Goal: Information Seeking & Learning: Learn about a topic

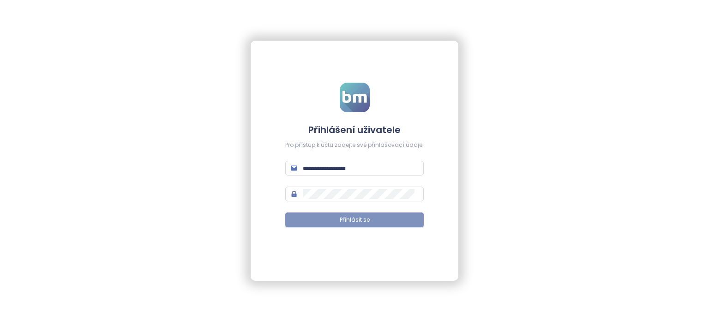
type input "**********"
click at [353, 214] on button "Přihlásit se" at bounding box center [354, 219] width 138 height 15
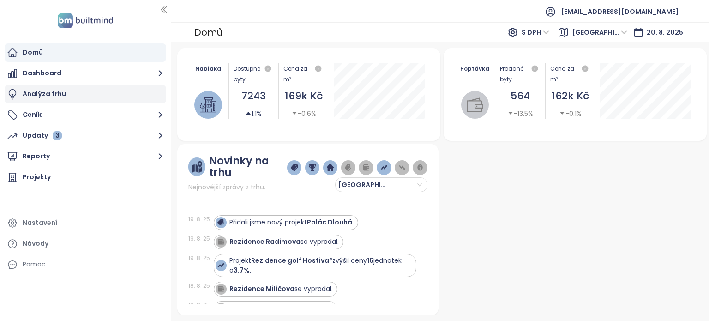
click at [37, 88] on div "Analýza trhu" at bounding box center [44, 94] width 43 height 12
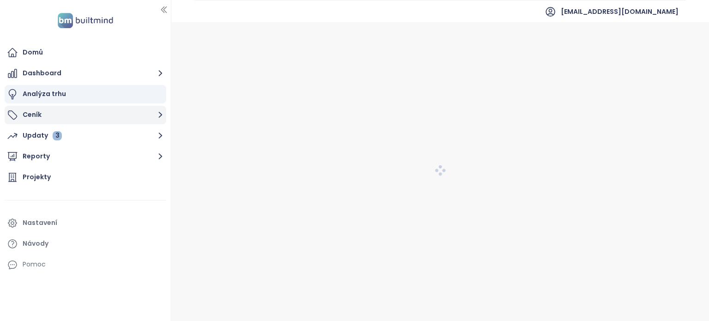
click at [159, 115] on icon "button" at bounding box center [161, 115] width 12 height 12
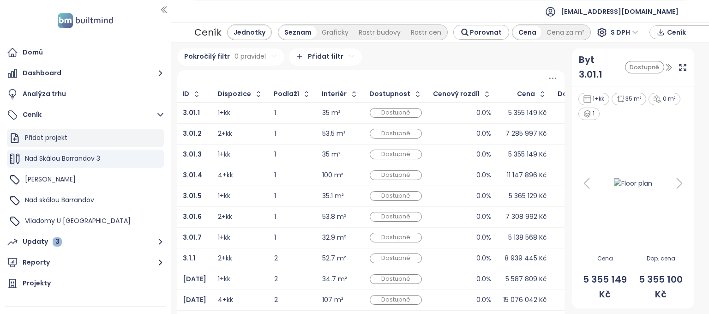
click at [36, 138] on div "Přidat projekt" at bounding box center [46, 138] width 42 height 12
click at [66, 159] on span "Nad Skálou Barrandov 3" at bounding box center [62, 158] width 75 height 9
click at [472, 65] on div "Pokročilý filtr 0 pravidel Přidat filtr" at bounding box center [370, 56] width 387 height 17
click at [176, 8] on header "[EMAIL_ADDRESS][DOMAIN_NAME]" at bounding box center [440, 11] width 538 height 22
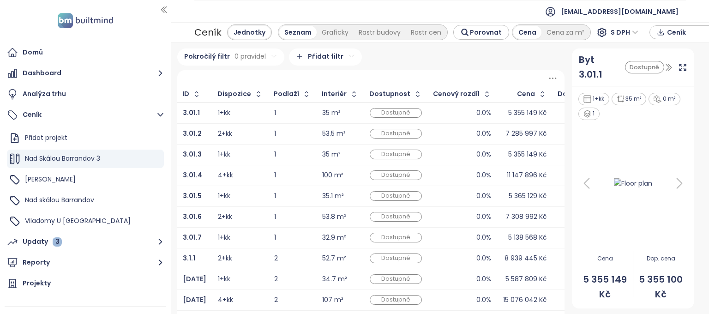
click at [386, 60] on div "Pokročilý filtr 0 pravidel Přidat filtr" at bounding box center [370, 56] width 387 height 17
click at [160, 260] on icon "button" at bounding box center [161, 263] width 4 height 6
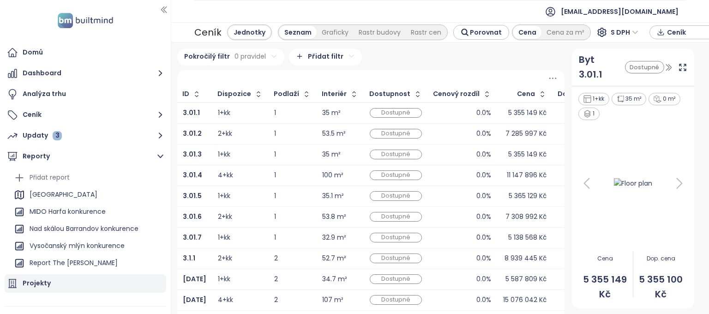
click at [46, 282] on div "Projekty" at bounding box center [37, 283] width 28 height 12
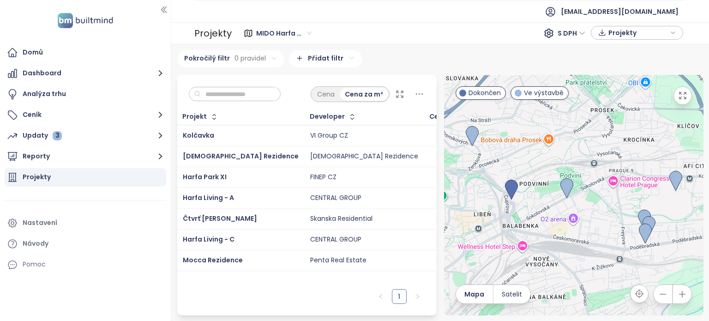
click at [306, 31] on span "MIDO Harfa konkurence" at bounding box center [283, 33] width 55 height 14
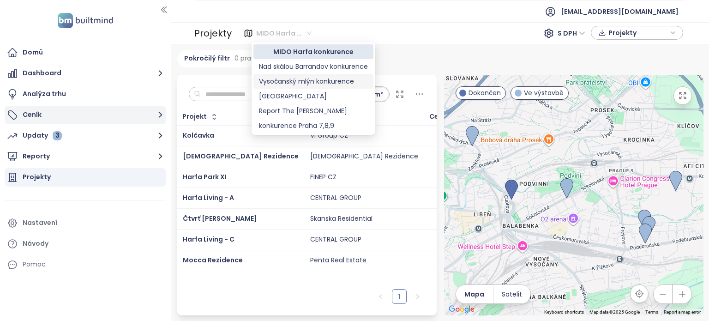
click at [40, 121] on button "Ceník" at bounding box center [86, 115] width 162 height 18
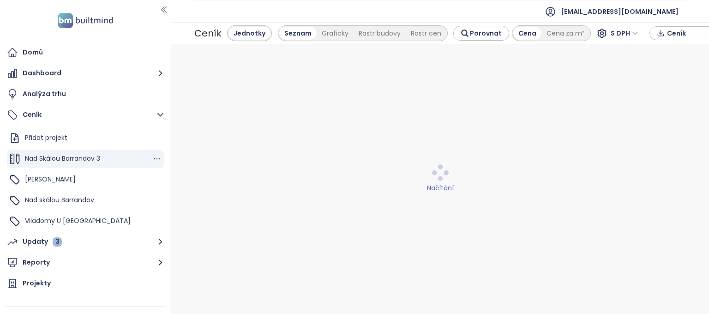
click at [61, 156] on span "Nad Skálou Barrandov 3" at bounding box center [62, 158] width 75 height 9
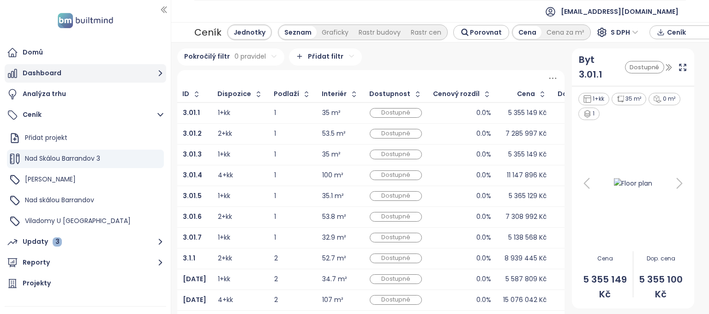
click at [49, 77] on button "Dashboard" at bounding box center [86, 73] width 162 height 18
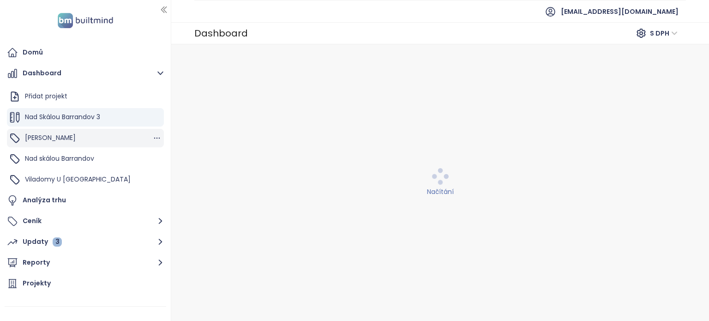
click at [45, 138] on span "Mido Harfa" at bounding box center [50, 137] width 51 height 9
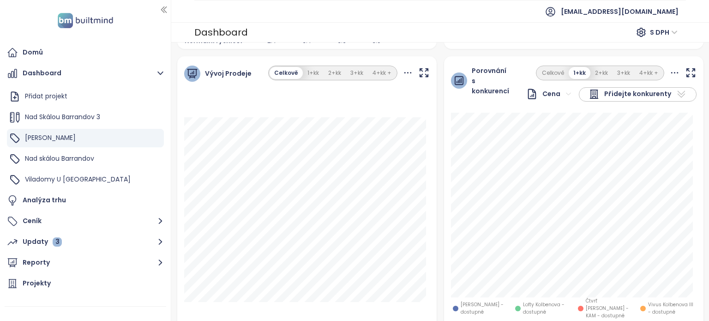
scroll to position [174, 0]
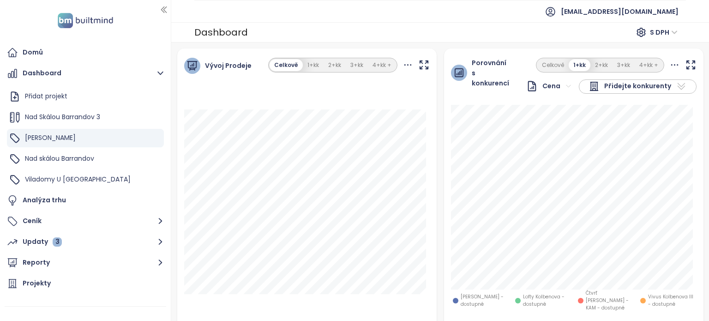
click at [436, 210] on div "Vývoj Prodeje Celkově 1+kk 2+kk 3+kk 4+kk + 1. března 2026 Plán: 72%" at bounding box center [307, 187] width 267 height 279
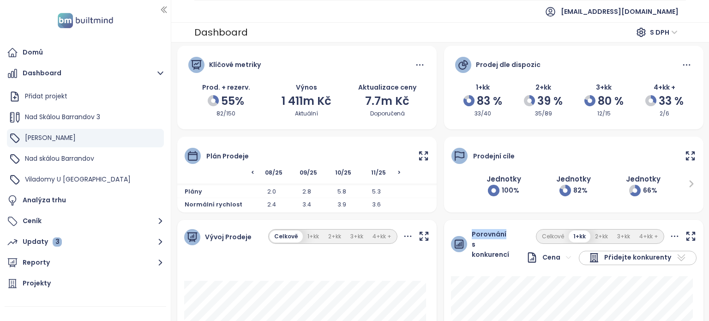
scroll to position [0, 0]
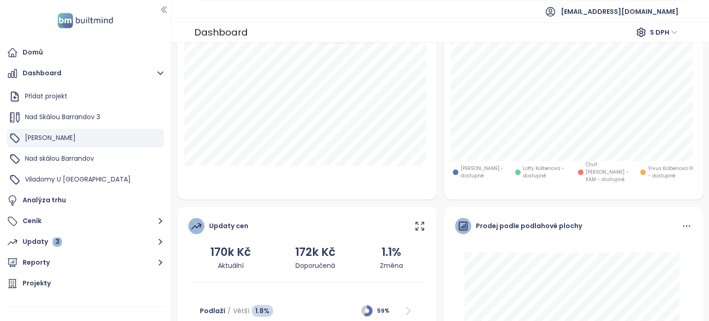
scroll to position [302, 0]
click at [60, 241] on div "3" at bounding box center [57, 241] width 9 height 9
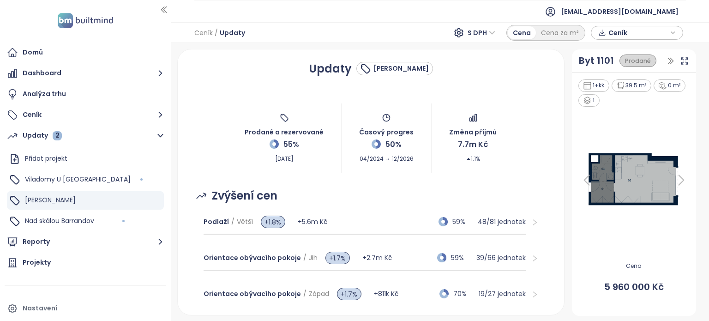
click at [200, 46] on div "Updaty Mido Harfa Prodané a rezervované 55% Aug 20, 2025 Časový progres 50% 04/…" at bounding box center [440, 182] width 538 height 278
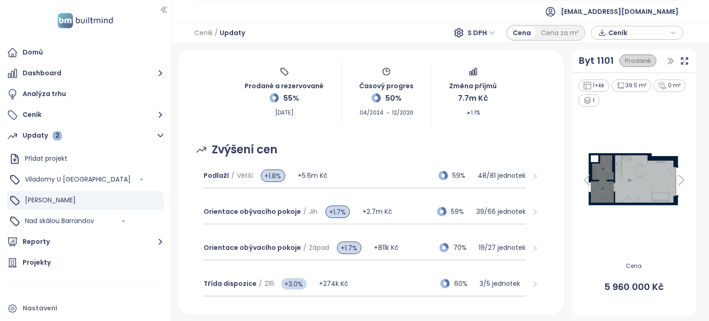
scroll to position [46, 0]
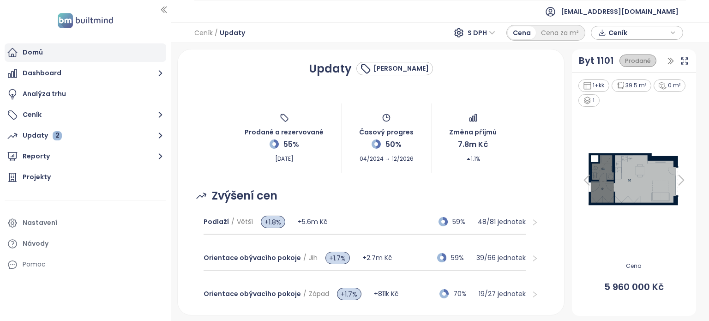
click at [70, 48] on div "Domů" at bounding box center [86, 52] width 162 height 18
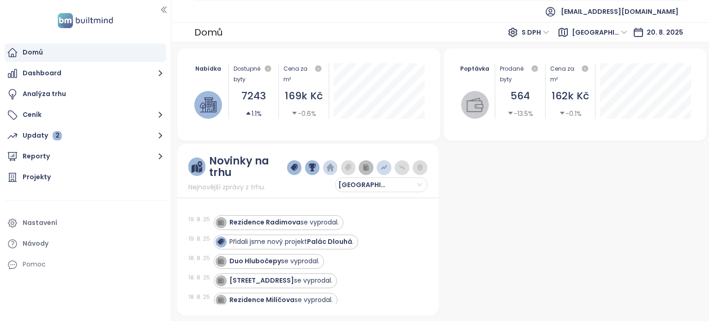
click at [442, 147] on div at bounding box center [572, 229] width 261 height 171
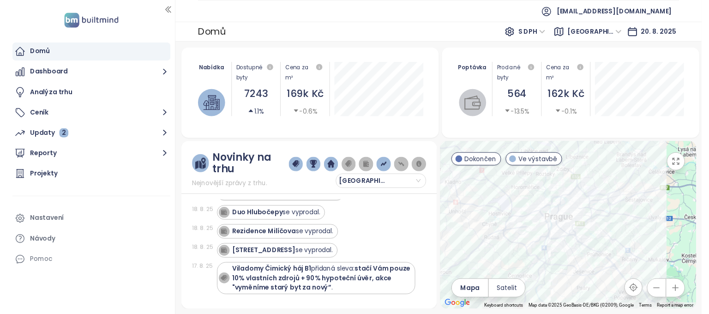
scroll to position [72, 0]
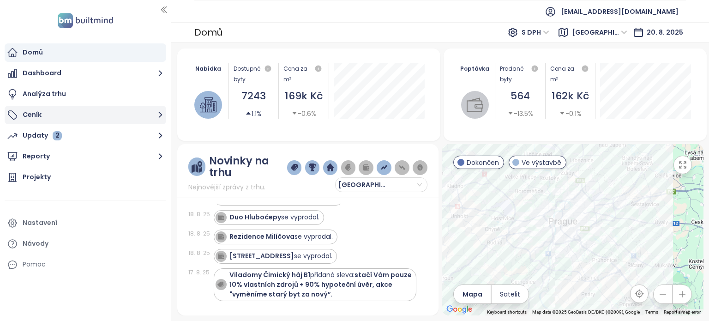
click at [41, 114] on button "Ceník" at bounding box center [86, 115] width 162 height 18
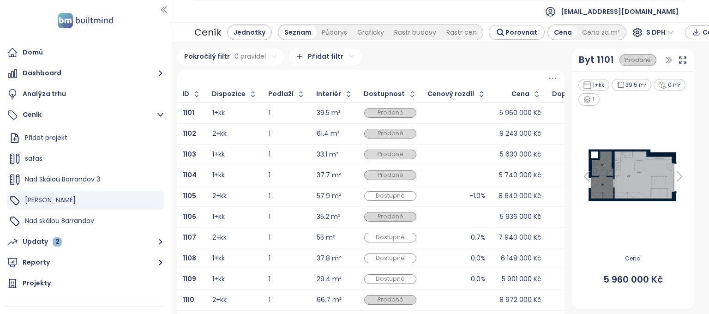
click at [205, 171] on td "1104" at bounding box center [192, 175] width 30 height 21
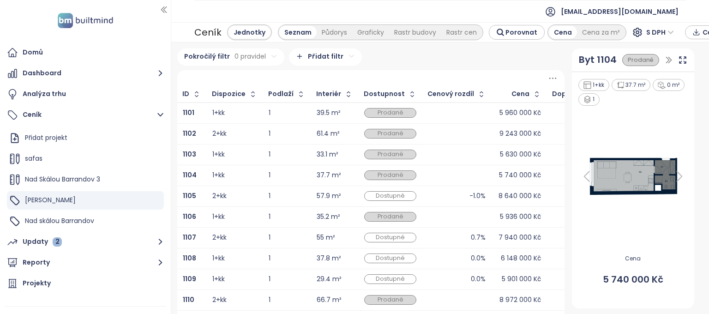
click at [613, 175] on img at bounding box center [632, 176] width 111 height 45
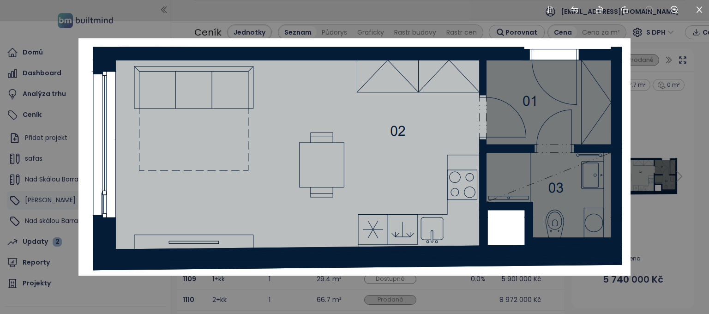
click at [661, 94] on div at bounding box center [354, 157] width 709 height 314
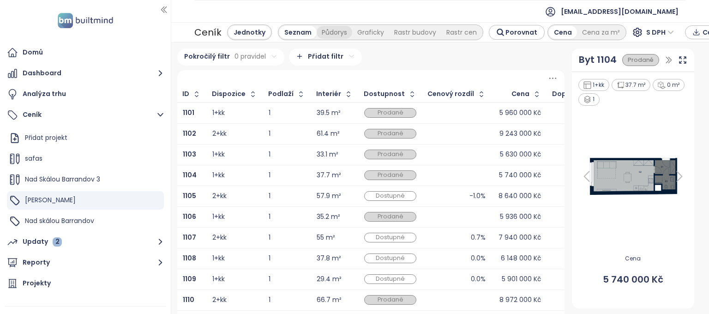
click at [326, 30] on div "Půdorys" at bounding box center [335, 32] width 36 height 13
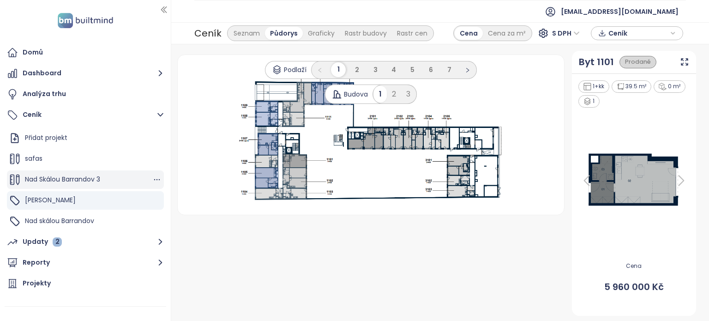
click at [77, 173] on div "Nad Skálou Barrandov 3" at bounding box center [85, 179] width 157 height 18
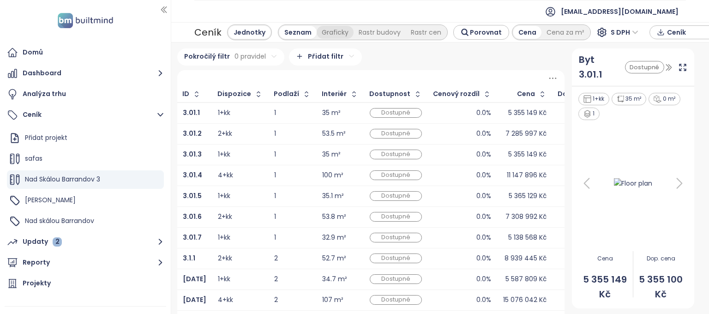
click at [330, 35] on div "Graficky" at bounding box center [335, 32] width 37 height 13
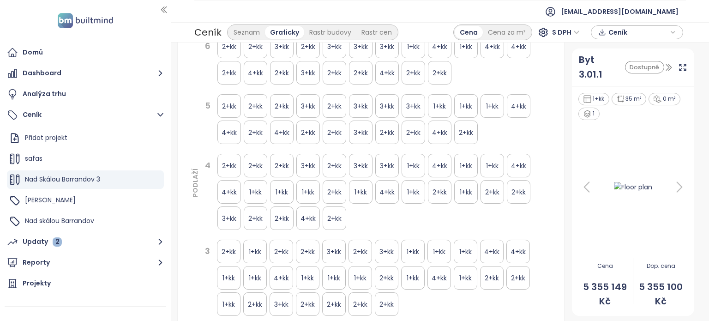
scroll to position [137, 0]
click at [281, 187] on div "1+kk" at bounding box center [282, 192] width 24 height 24
click at [193, 142] on div "PODLAŽÍ 8 3+kk 3+kk 3+kk 4+kk 7 2+kk 3+kk 3+kk 4+kk 4+kk 3+kk 4+kk 4+kk 4+kk 2+…" at bounding box center [370, 201] width 361 height 470
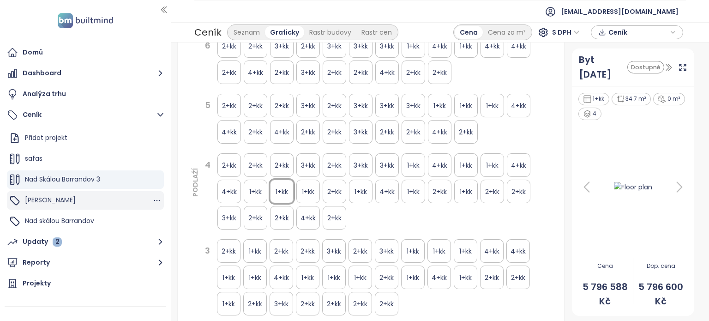
click at [52, 193] on div "Mido Harfa" at bounding box center [85, 200] width 157 height 18
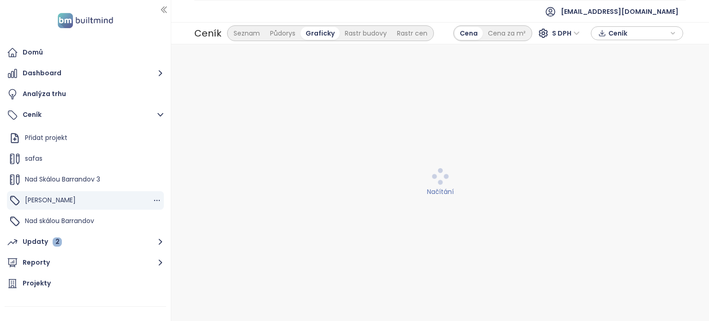
scroll to position [0, 0]
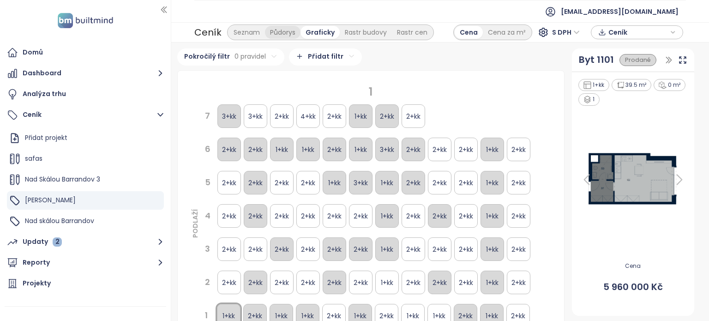
click at [281, 32] on div "Půdorys" at bounding box center [283, 32] width 36 height 13
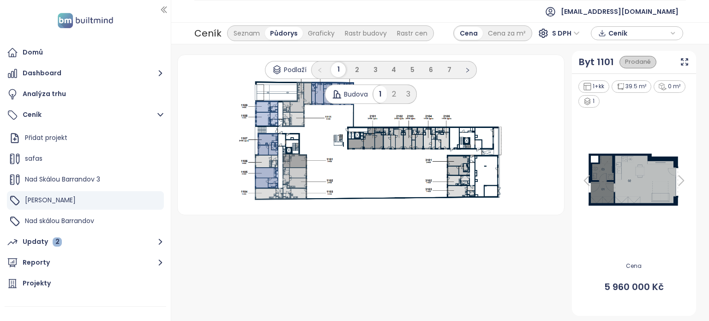
click at [281, 32] on div "Půdorys" at bounding box center [284, 33] width 38 height 13
click at [409, 142] on use at bounding box center [370, 135] width 277 height 138
click at [430, 136] on use at bounding box center [370, 135] width 277 height 138
click at [436, 139] on use at bounding box center [370, 135] width 277 height 138
drag, startPoint x: 439, startPoint y: 139, endPoint x: 393, endPoint y: 94, distance: 64.9
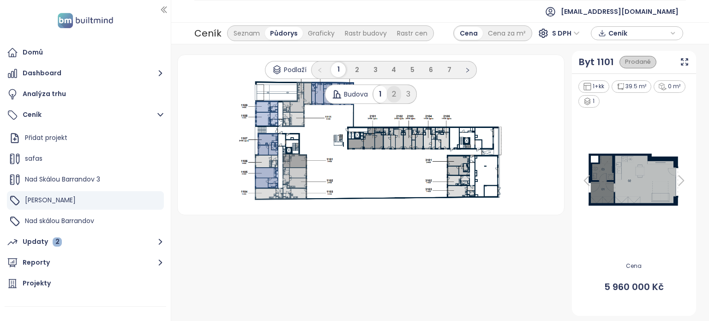
click at [393, 94] on div "Podlaží 1 2 3 4 5 6 7 Budova 1 2 3 .s0 { opacity: .5;fill: #0000ff }" at bounding box center [371, 135] width 386 height 160
click at [393, 94] on div "2" at bounding box center [394, 94] width 14 height 17
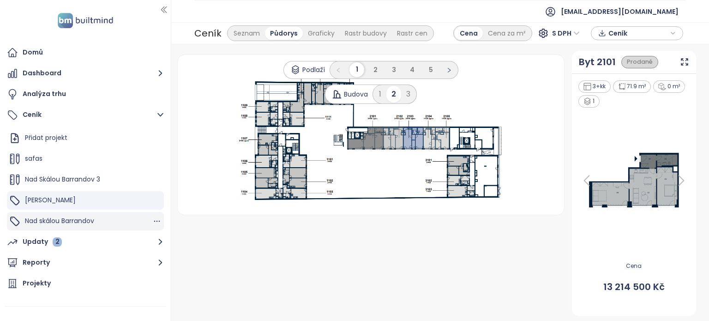
click at [49, 219] on span "Nad skálou Barrandov" at bounding box center [59, 220] width 69 height 9
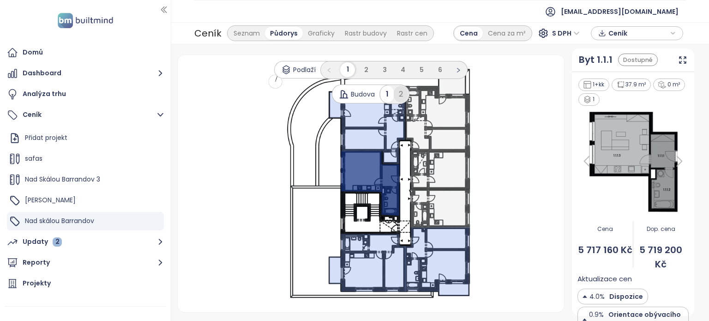
click at [402, 94] on div "2" at bounding box center [401, 94] width 14 height 17
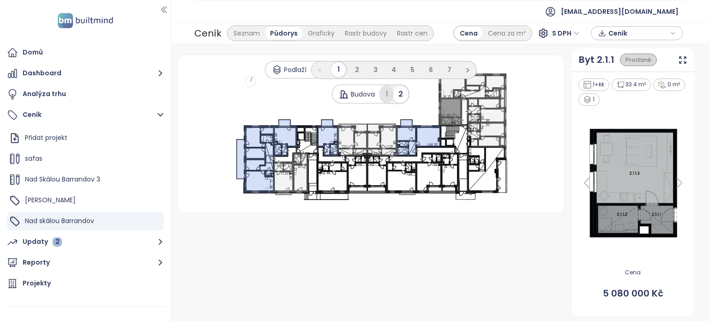
click at [384, 92] on div "1" at bounding box center [387, 94] width 12 height 17
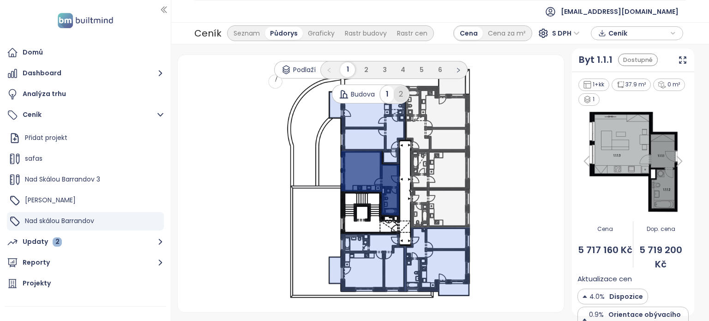
click at [401, 93] on div "2" at bounding box center [401, 94] width 14 height 17
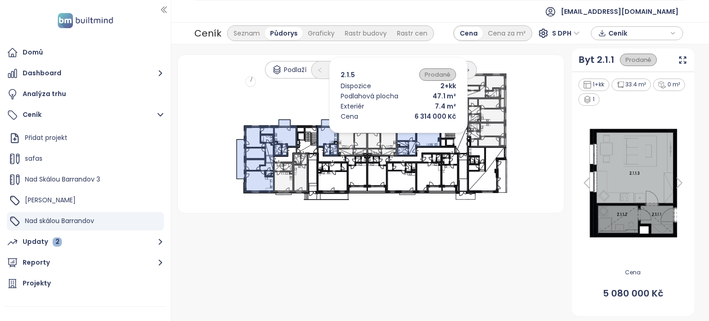
click at [384, 135] on icon at bounding box center [382, 140] width 30 height 32
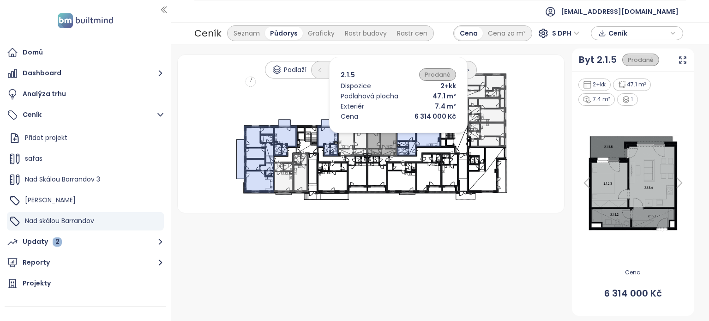
click at [384, 135] on icon at bounding box center [382, 140] width 30 height 32
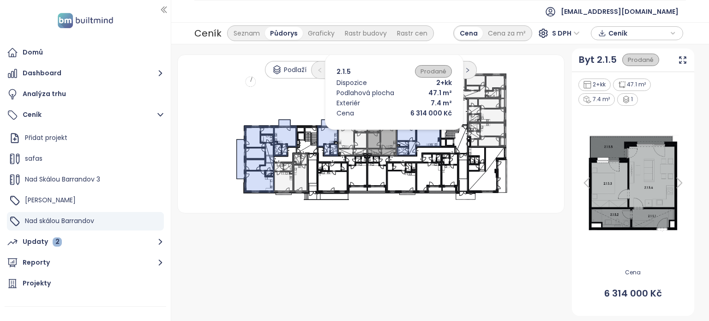
click at [380, 132] on icon at bounding box center [382, 140] width 30 height 32
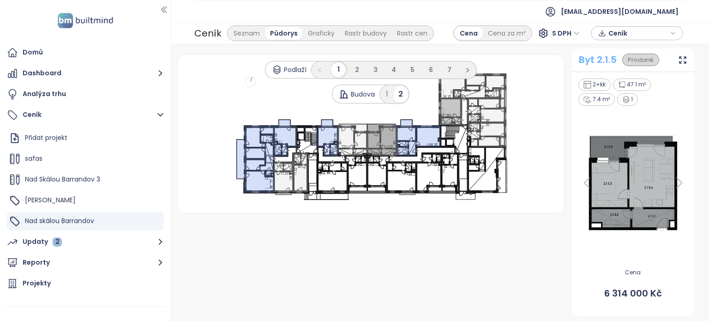
click at [593, 56] on div "Byt 2.1.5" at bounding box center [598, 60] width 38 height 14
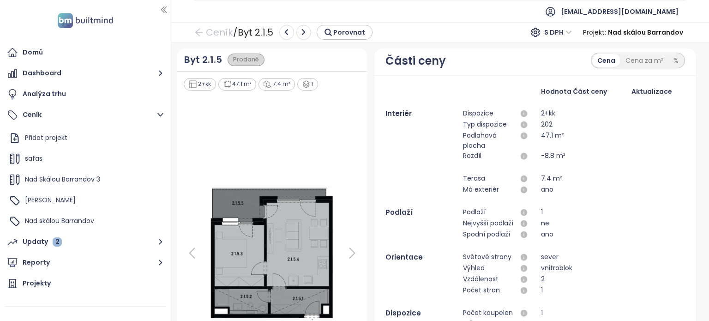
click at [661, 53] on div "Cena Cena za m² %" at bounding box center [638, 61] width 94 height 16
click at [652, 61] on div "Cena za m²" at bounding box center [644, 60] width 48 height 13
click at [669, 62] on div "%" at bounding box center [675, 60] width 15 height 13
click at [644, 60] on div "Cena za m²" at bounding box center [643, 60] width 48 height 13
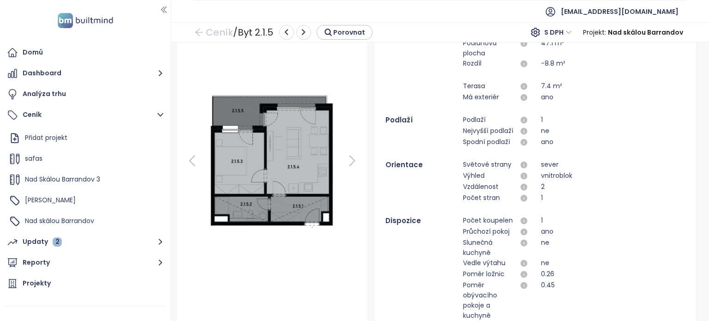
scroll to position [93, 0]
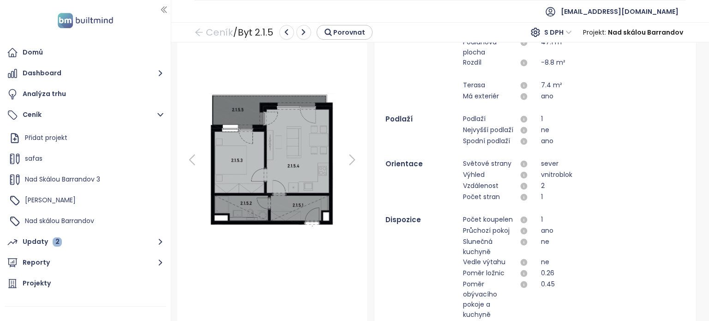
click at [432, 97] on div at bounding box center [418, 96] width 66 height 11
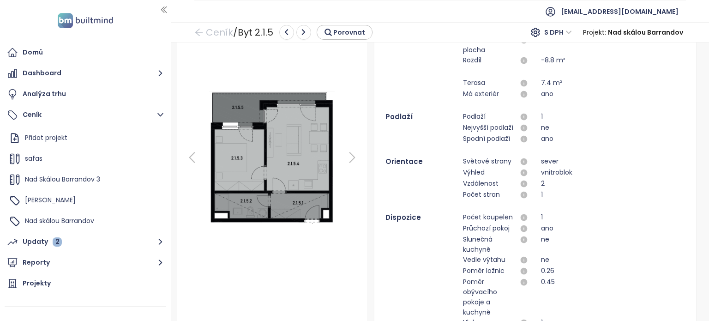
scroll to position [0, 0]
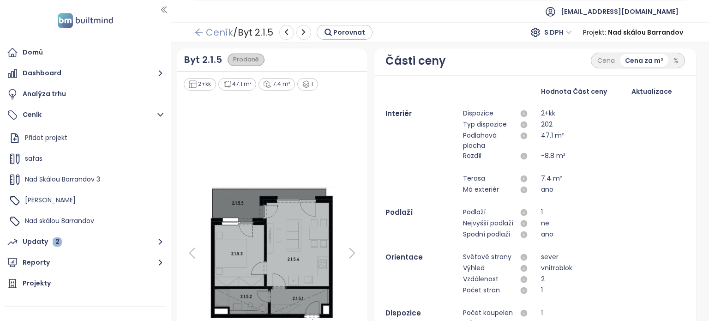
click at [196, 32] on icon "arrow-left" at bounding box center [198, 32] width 7 height 7
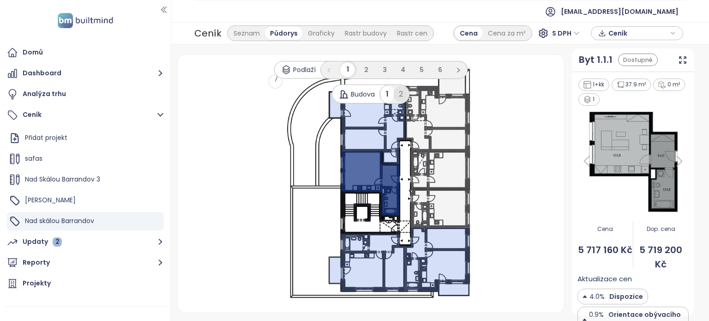
click at [404, 92] on div "2" at bounding box center [401, 94] width 14 height 17
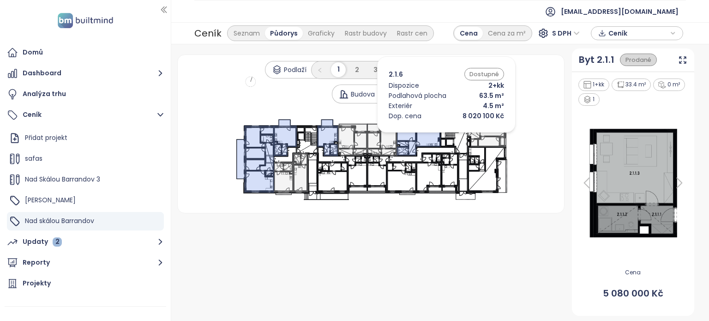
click at [432, 135] on icon at bounding box center [419, 138] width 44 height 36
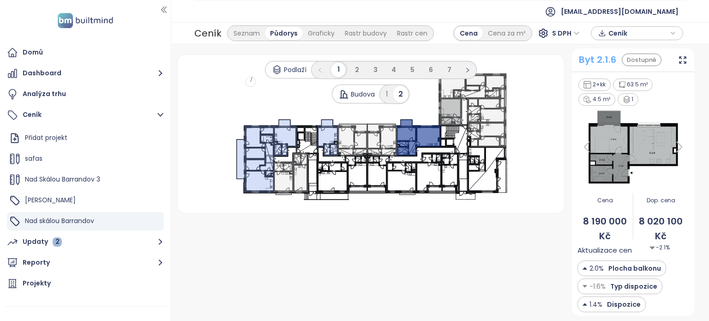
click at [589, 63] on div "Byt 2.1.6" at bounding box center [597, 60] width 37 height 14
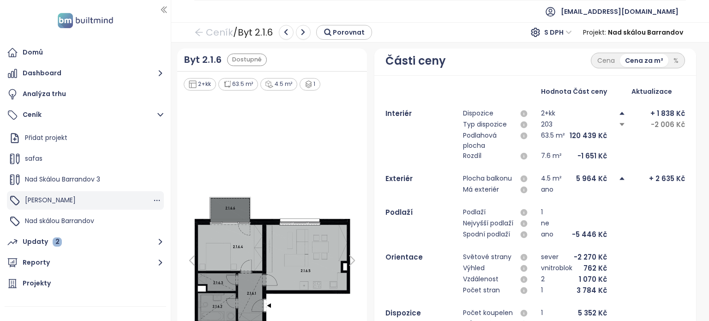
click at [63, 196] on div "Mido Harfa" at bounding box center [85, 200] width 157 height 18
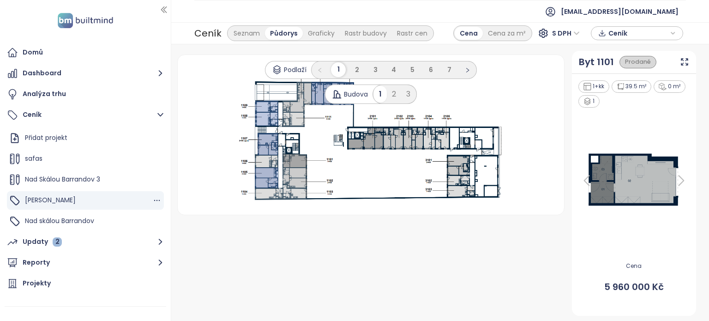
click at [63, 196] on div "Mido Harfa" at bounding box center [85, 200] width 157 height 18
click at [52, 213] on div "Nad skálou Barrandov" at bounding box center [85, 221] width 157 height 18
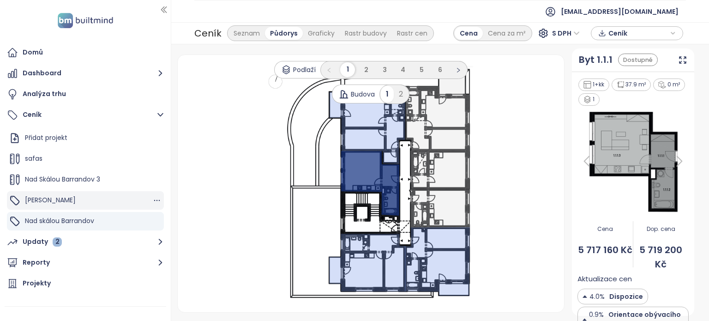
click at [37, 197] on span "Mido Harfa" at bounding box center [50, 199] width 51 height 9
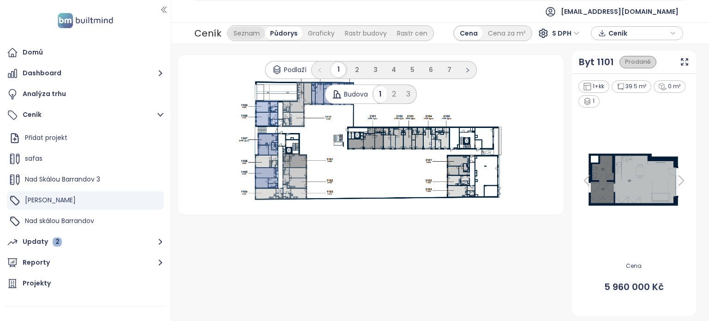
click at [239, 36] on div "Seznam" at bounding box center [246, 33] width 36 height 13
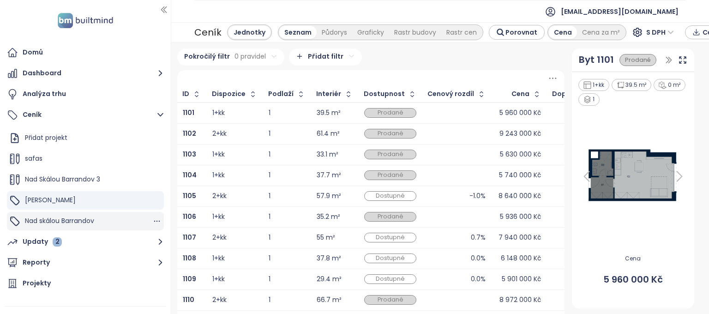
click at [35, 222] on span "Nad skálou Barrandov" at bounding box center [59, 220] width 69 height 9
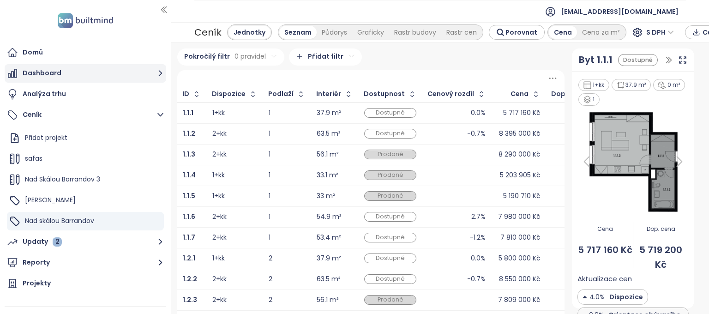
click at [36, 73] on button "Dashboard" at bounding box center [86, 73] width 162 height 18
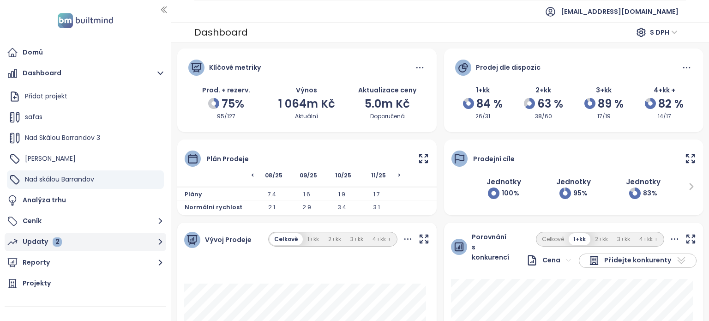
click at [31, 241] on div "Updaty 2" at bounding box center [42, 242] width 39 height 12
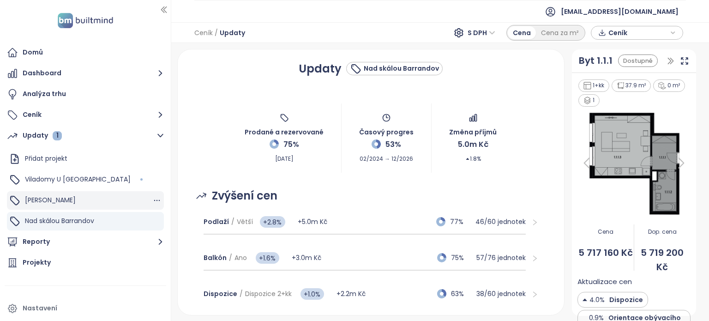
click at [41, 202] on span "Mido Harfa" at bounding box center [50, 199] width 51 height 9
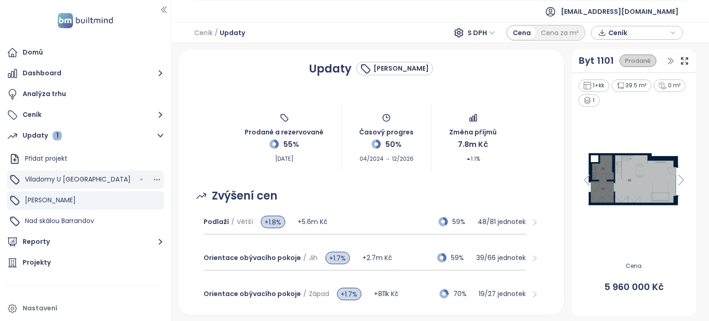
click at [42, 180] on span "Viladomy U Mlýna" at bounding box center [78, 178] width 106 height 9
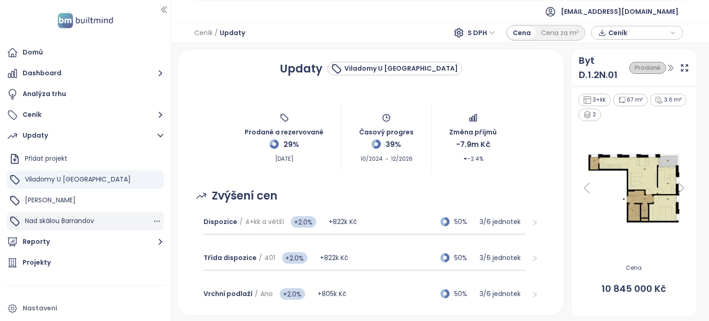
click at [38, 223] on span "Nad skálou Barrandov" at bounding box center [59, 220] width 69 height 9
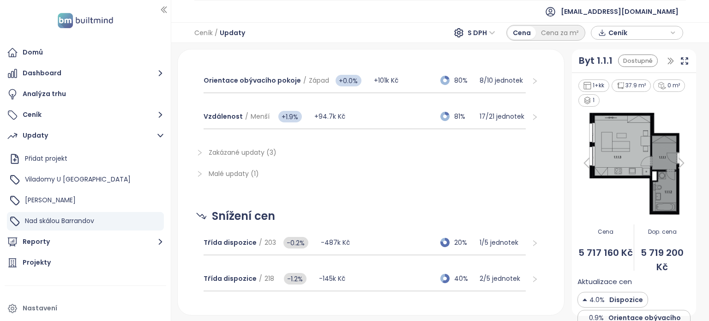
scroll to position [716, 0]
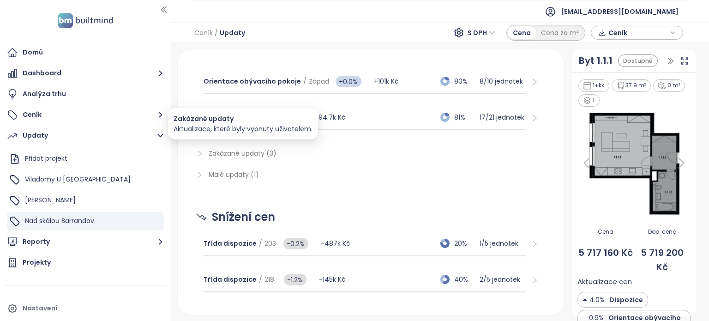
click at [230, 149] on span "Zakázané updaty (3)" at bounding box center [243, 153] width 68 height 9
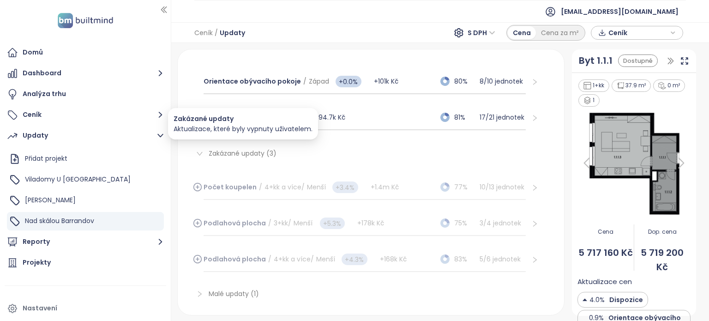
click at [230, 149] on span "Zakázané updaty (3)" at bounding box center [243, 153] width 68 height 9
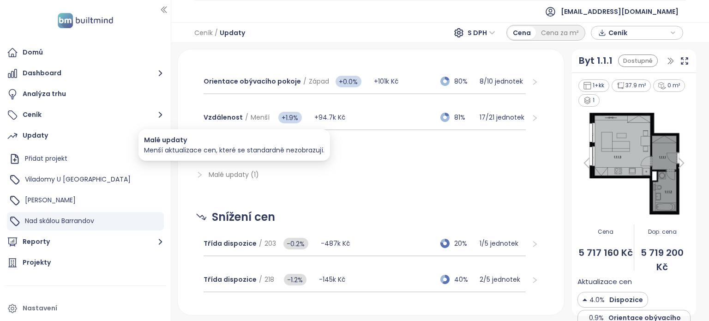
click at [228, 170] on span "Malé updaty (1)" at bounding box center [234, 174] width 50 height 9
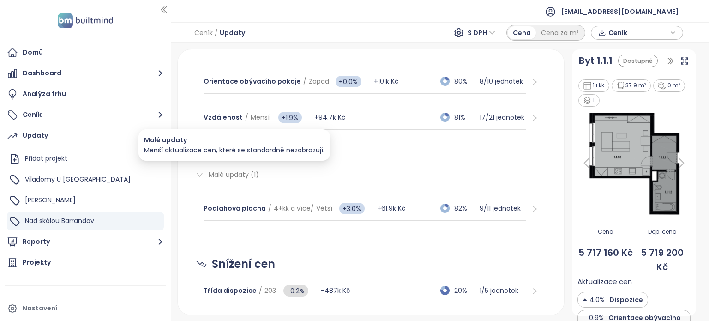
click at [228, 170] on span "Malé updaty (1)" at bounding box center [234, 174] width 50 height 9
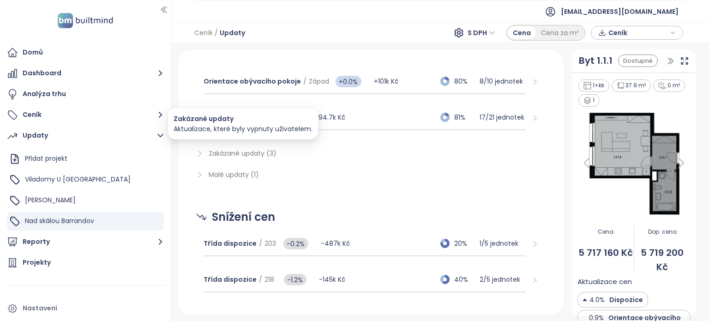
click at [232, 149] on span "Zakázané updaty (3)" at bounding box center [243, 153] width 68 height 9
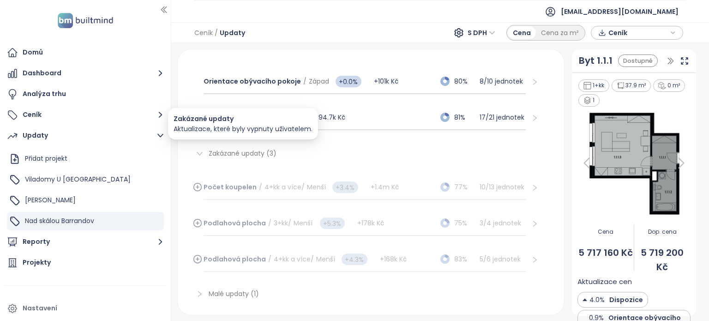
click at [232, 149] on span "Zakázané updaty (3)" at bounding box center [243, 153] width 68 height 9
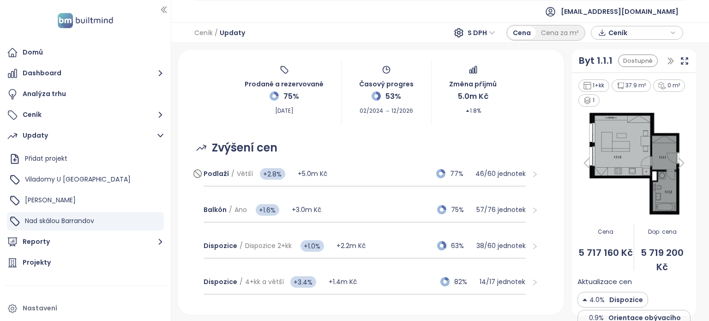
scroll to position [55, 0]
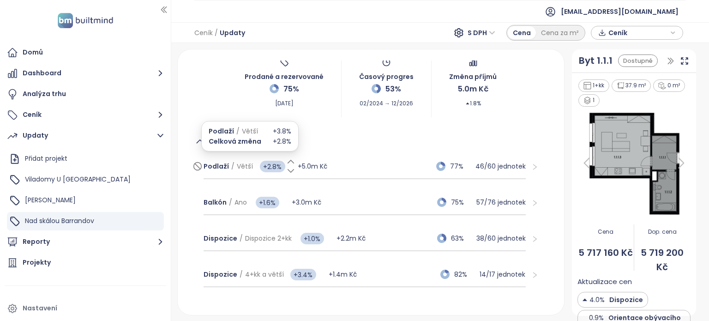
click at [288, 168] on icon at bounding box center [290, 170] width 9 height 9
click at [288, 162] on icon at bounding box center [290, 161] width 9 height 9
click at [374, 132] on div "Zvýšení cen" at bounding box center [371, 141] width 364 height 18
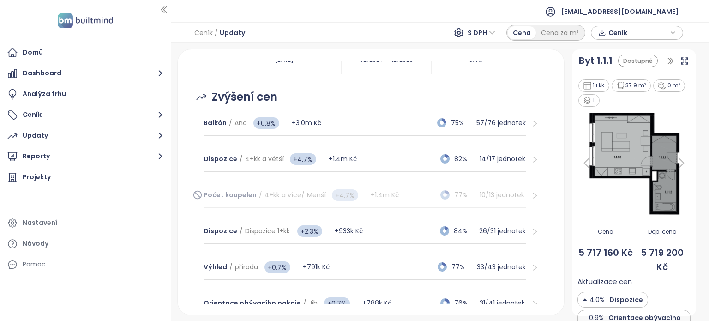
scroll to position [100, 0]
click at [390, 229] on div "Dispozice / Dispozice 1+kk +2.3% +933k Kč 84% 26 / 31 jednotek" at bounding box center [365, 230] width 322 height 25
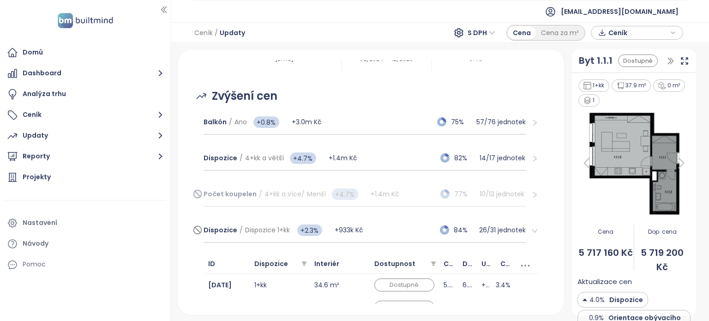
click at [390, 229] on div "Dispozice / Dispozice 1+kk +2.3% +933k Kč 84% 26 / 31 jednotek" at bounding box center [365, 230] width 322 height 25
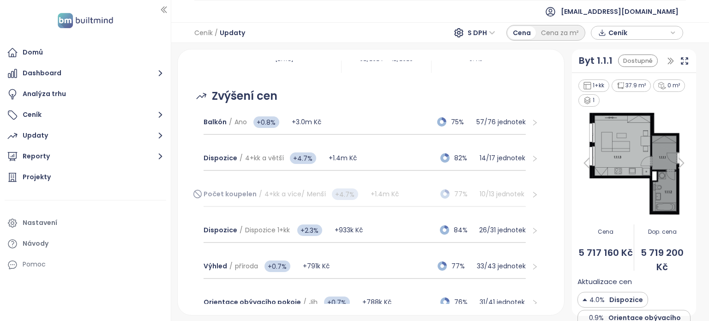
click at [533, 193] on icon "right" at bounding box center [535, 195] width 4 height 6
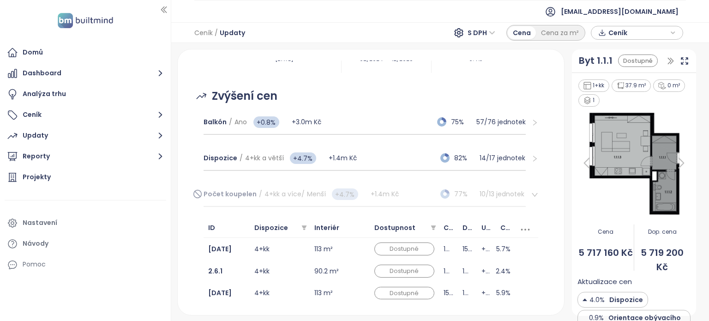
click at [531, 193] on icon "right" at bounding box center [534, 194] width 7 height 7
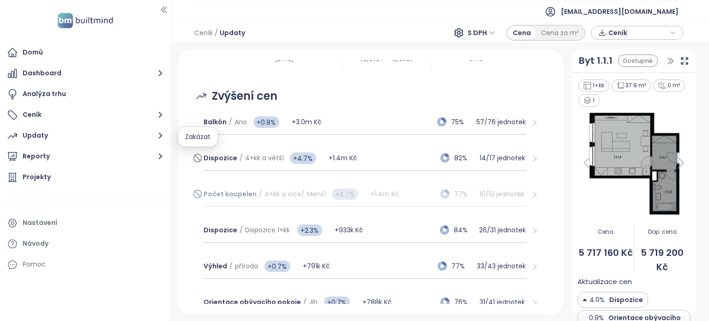
click at [198, 156] on icon at bounding box center [197, 157] width 9 height 11
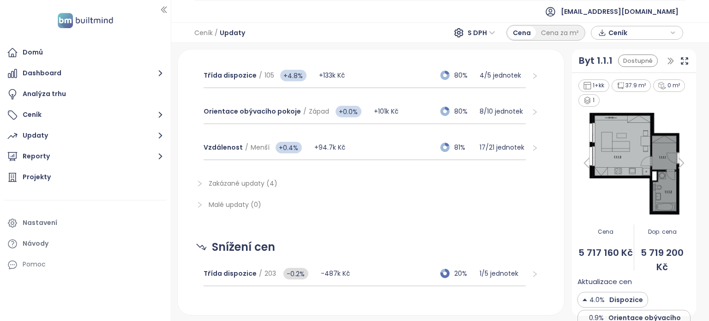
scroll to position [635, 0]
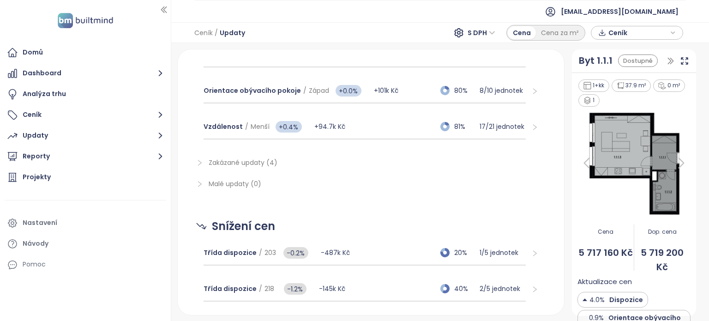
click at [224, 158] on span "Zakázané updaty (4)" at bounding box center [243, 162] width 69 height 9
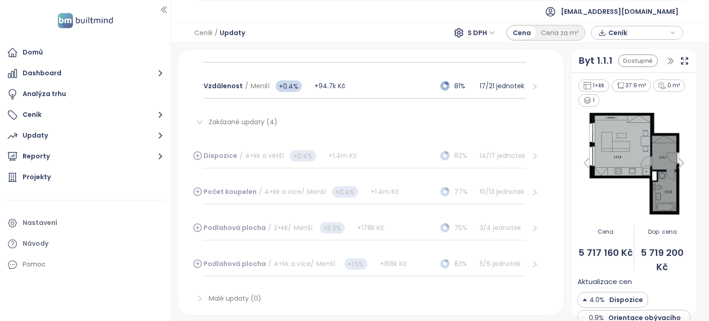
scroll to position [674, 0]
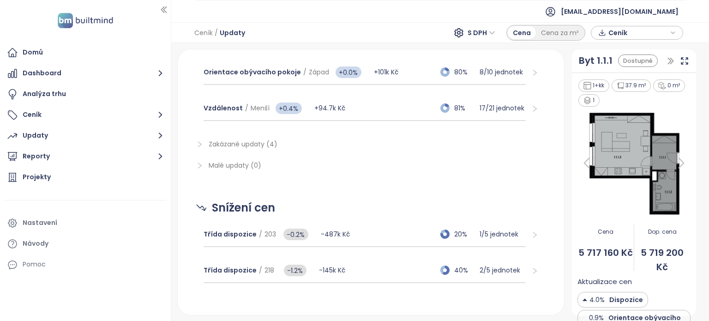
scroll to position [653, 0]
click at [214, 140] on span "Zakázané updaty (4)" at bounding box center [243, 143] width 69 height 9
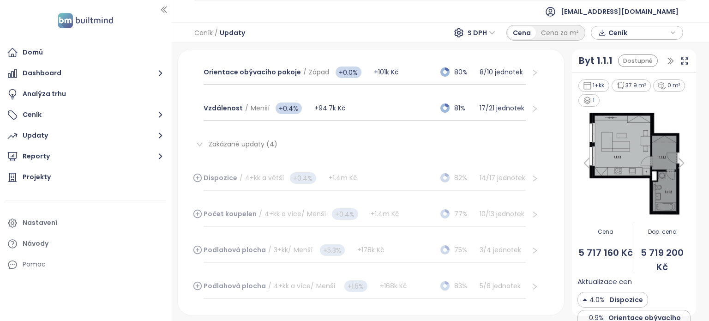
click at [198, 174] on icon at bounding box center [197, 177] width 9 height 11
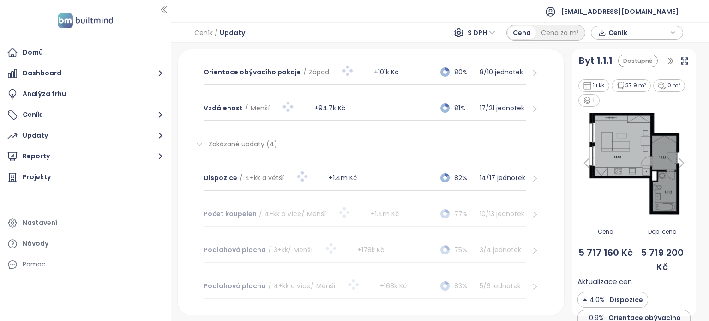
scroll to position [725, 0]
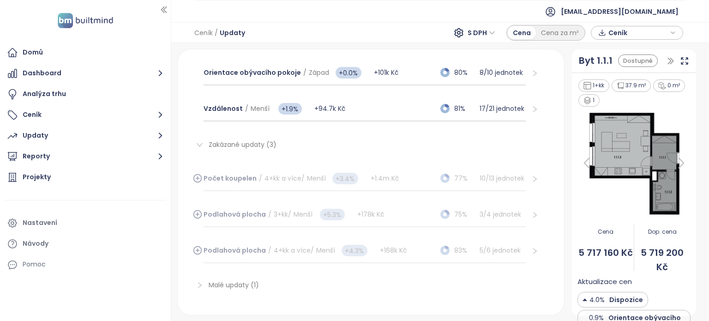
click at [198, 177] on icon at bounding box center [198, 178] width 0 height 3
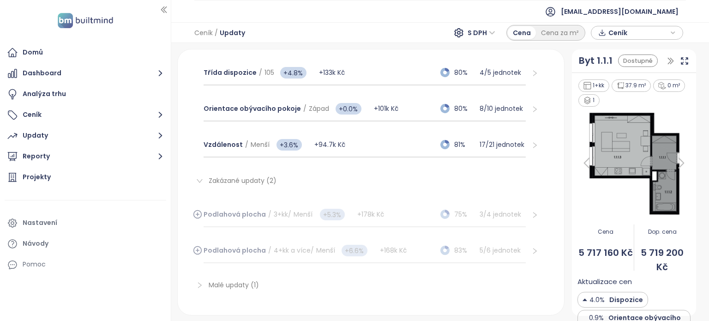
scroll to position [761, 0]
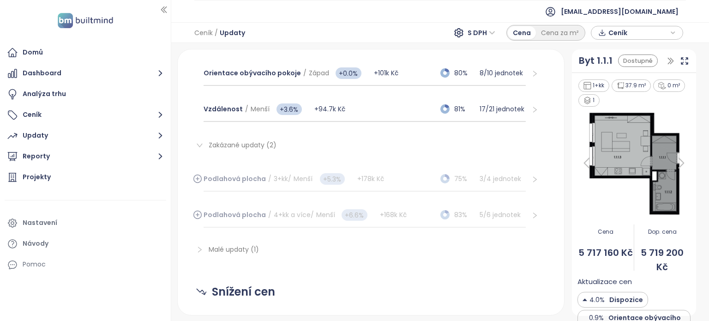
click at [198, 177] on icon at bounding box center [198, 178] width 0 height 3
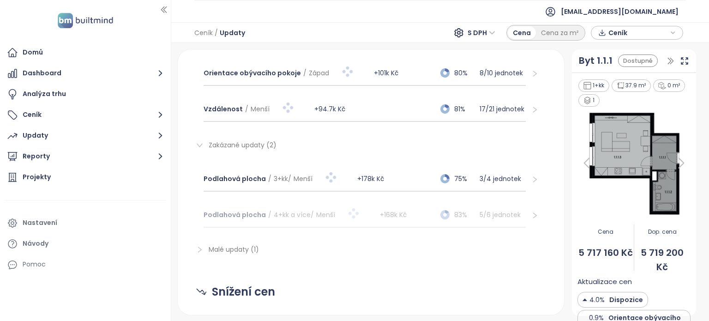
scroll to position [797, 0]
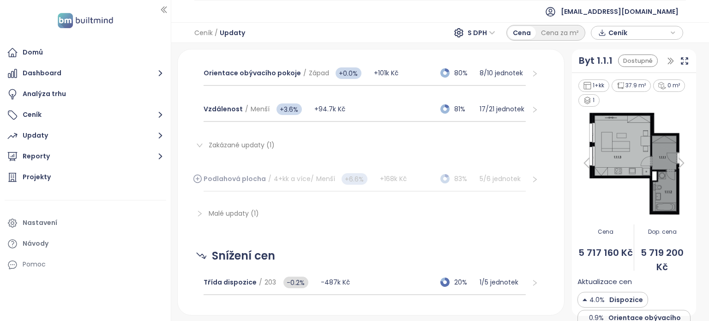
click at [198, 177] on icon at bounding box center [198, 178] width 0 height 3
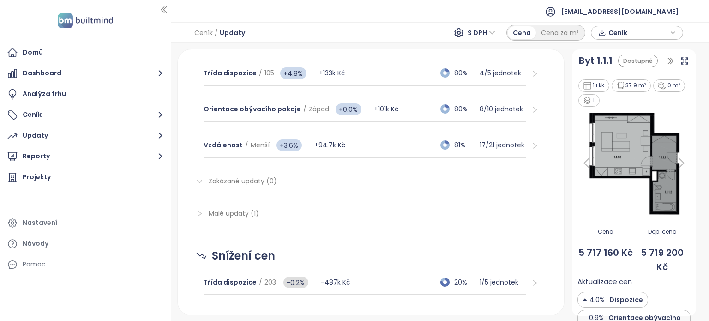
scroll to position [833, 0]
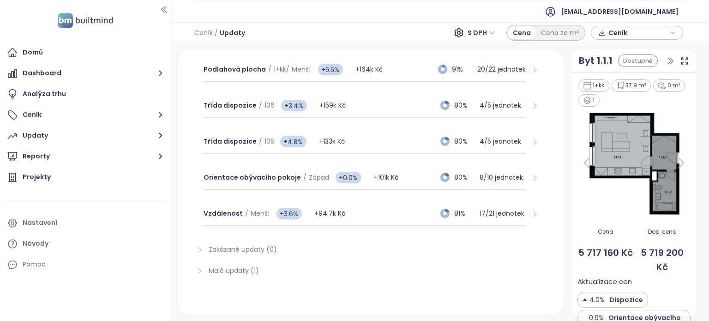
scroll to position [729, 0]
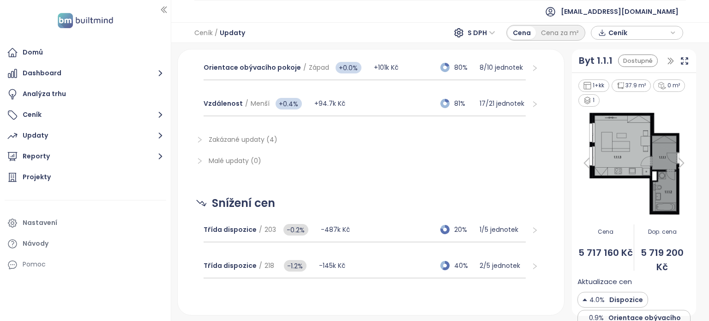
scroll to position [658, 0]
click at [227, 138] on span "Zakázané updaty (4)" at bounding box center [243, 139] width 69 height 9
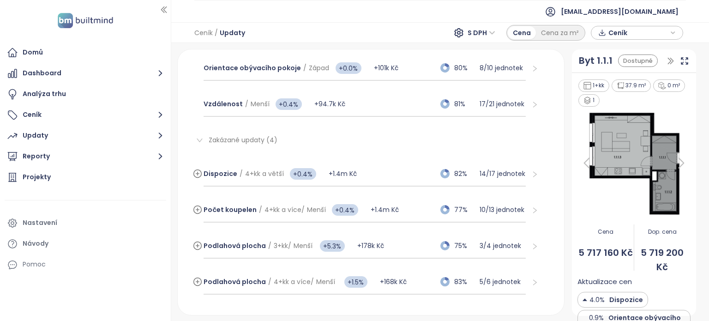
click at [196, 168] on icon at bounding box center [197, 173] width 9 height 11
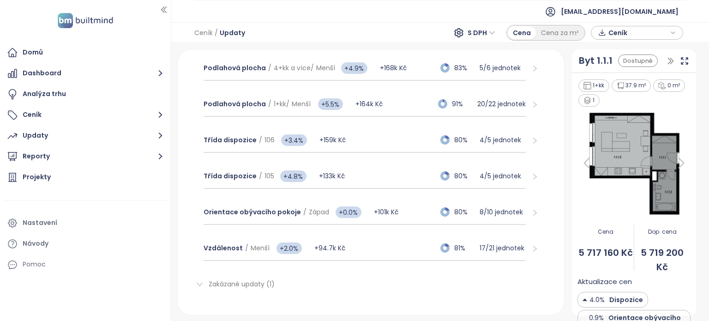
scroll to position [801, 0]
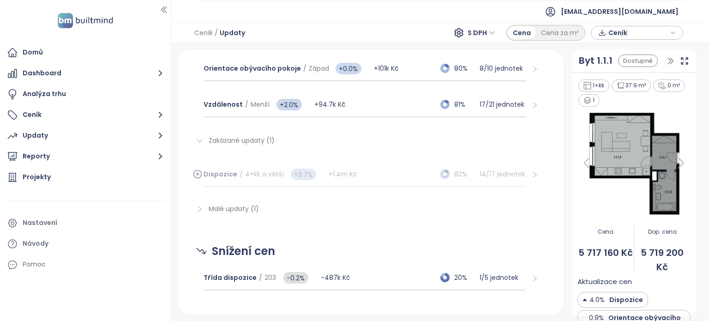
click at [196, 172] on icon at bounding box center [197, 173] width 9 height 11
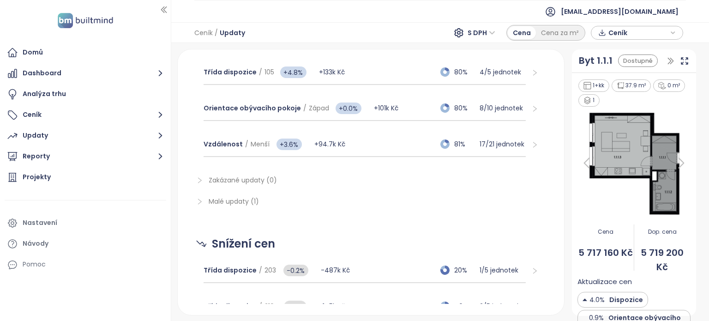
scroll to position [799, 0]
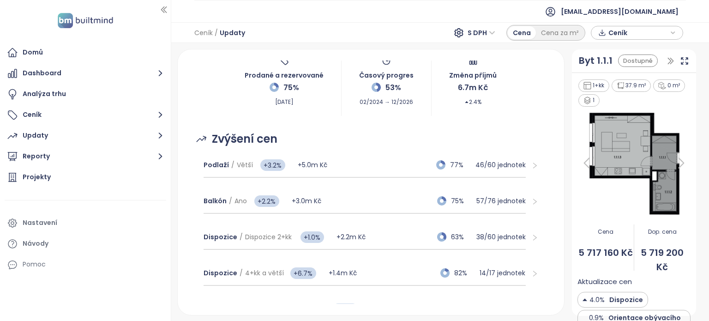
scroll to position [56, 0]
